Goal: Task Accomplishment & Management: Complete application form

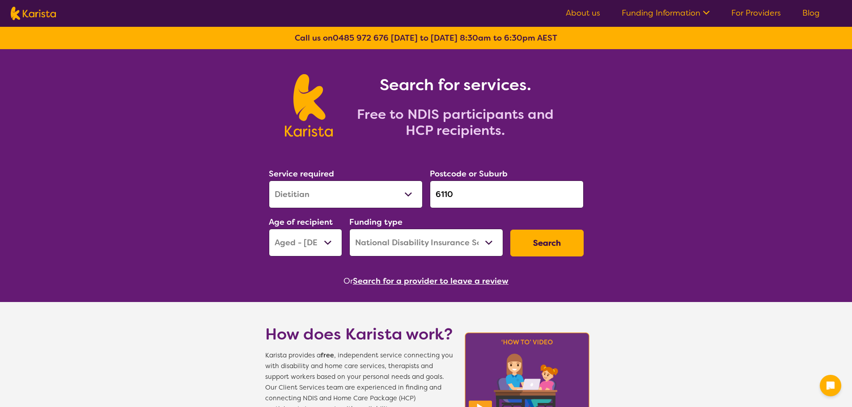
select select "Dietitian"
select select "AG"
select select "NDIS"
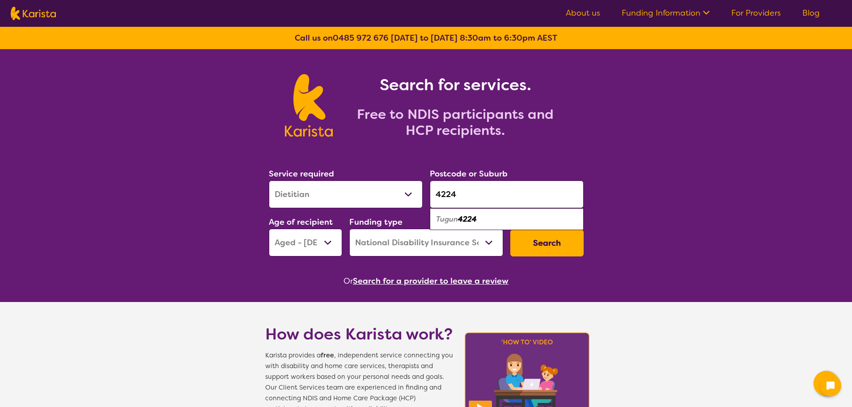
type input "4224"
click at [381, 195] on select "Allied Health Assistant Assessment ([MEDICAL_DATA] or [MEDICAL_DATA]) Behaviour…" at bounding box center [346, 195] width 154 height 28
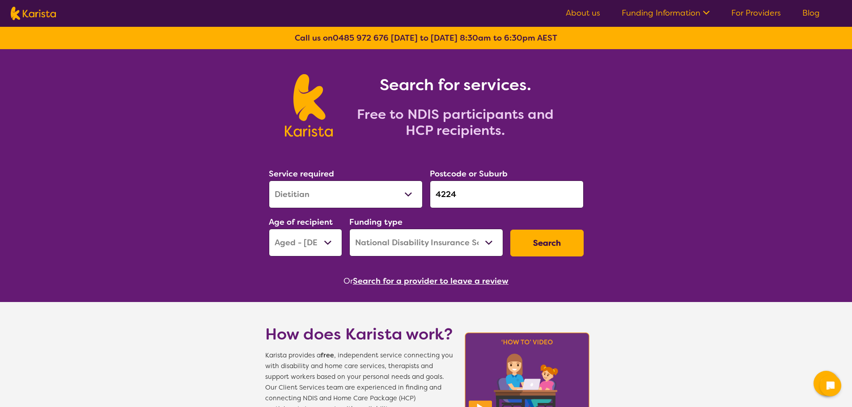
select select "NDIS Support Coordination"
click at [269, 181] on select "Allied Health Assistant Assessment ([MEDICAL_DATA] or [MEDICAL_DATA]) Behaviour…" at bounding box center [346, 195] width 154 height 28
click at [323, 242] on select "Early Childhood - 0 to 9 Child - 10 to 11 Adolescent - 12 to 17 Adult - 18 to 6…" at bounding box center [305, 243] width 73 height 28
select select "EC"
click at [269, 229] on select "Early Childhood - 0 to 9 Child - 10 to 11 Adolescent - 12 to 17 Adult - 18 to 6…" at bounding box center [305, 243] width 73 height 28
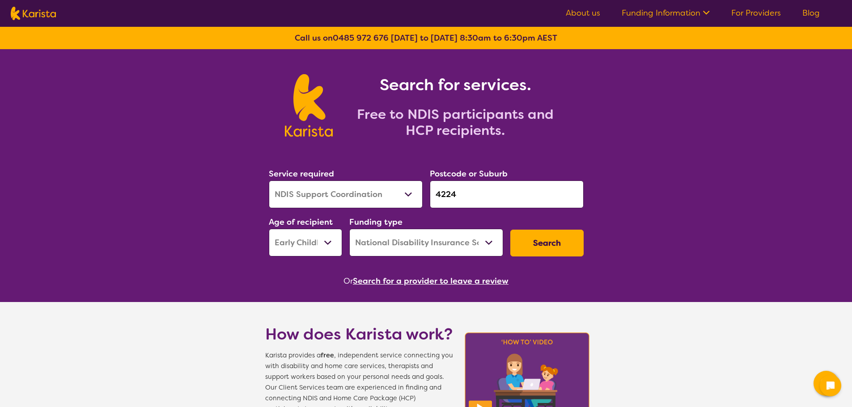
click at [540, 240] on button "Search" at bounding box center [546, 243] width 73 height 27
